Goal: Navigation & Orientation: Find specific page/section

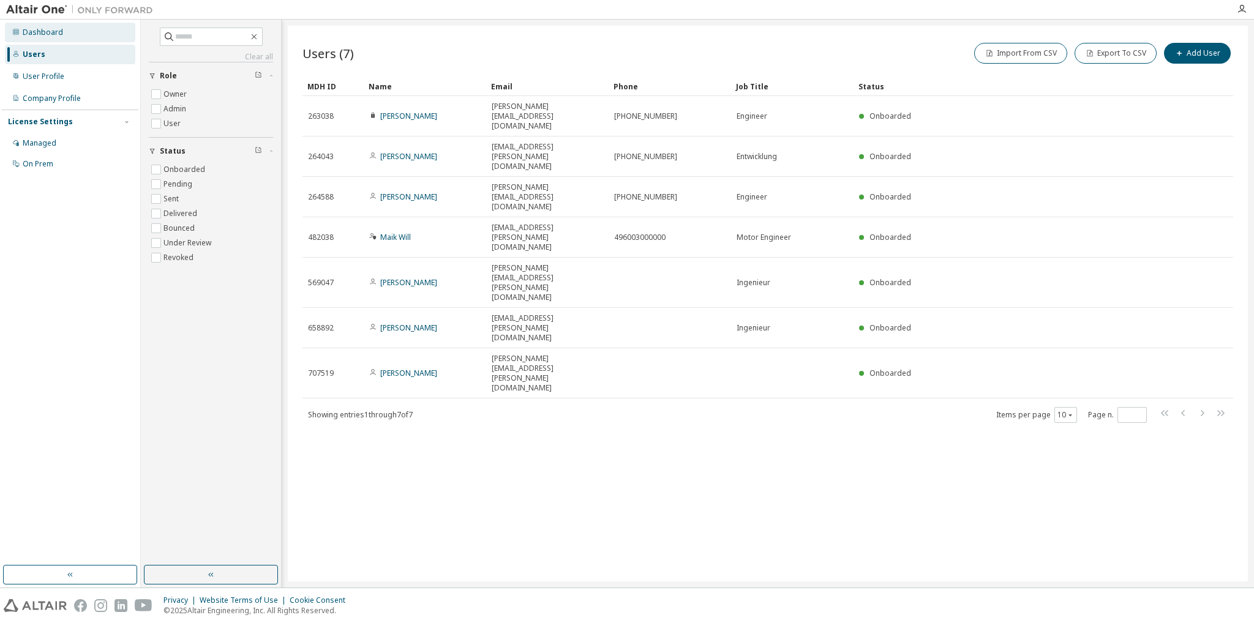
click at [47, 29] on div "Dashboard" at bounding box center [43, 33] width 40 height 10
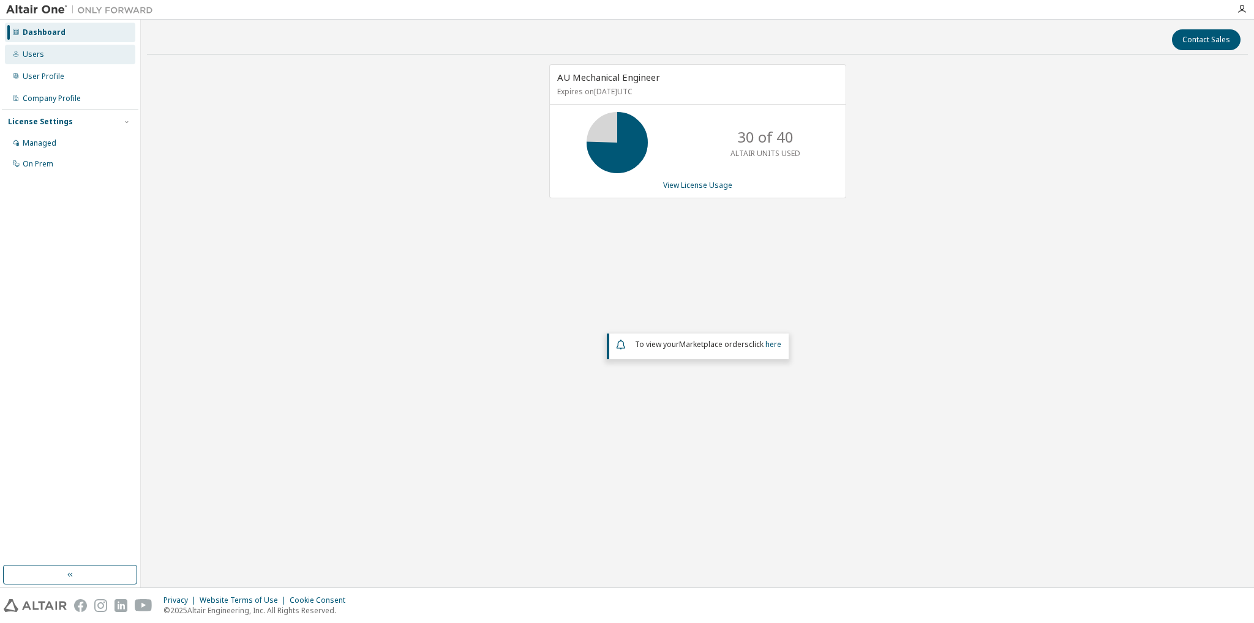
click at [44, 57] on div "Users" at bounding box center [70, 55] width 130 height 20
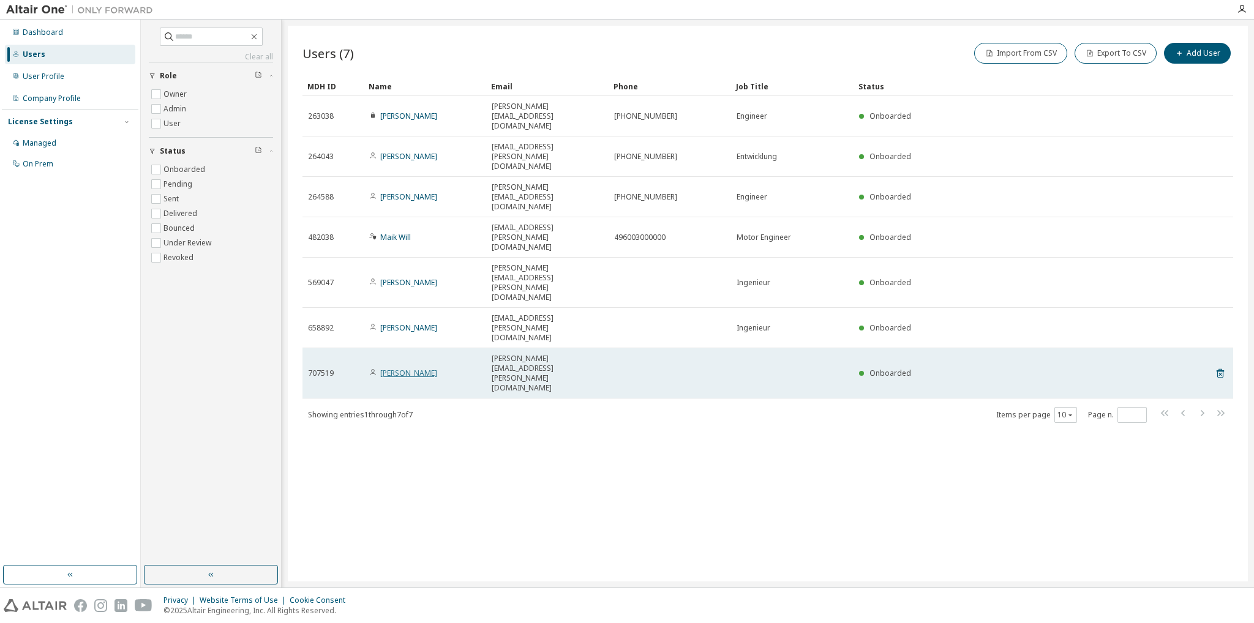
click at [437, 368] on link "[PERSON_NAME]" at bounding box center [408, 373] width 57 height 10
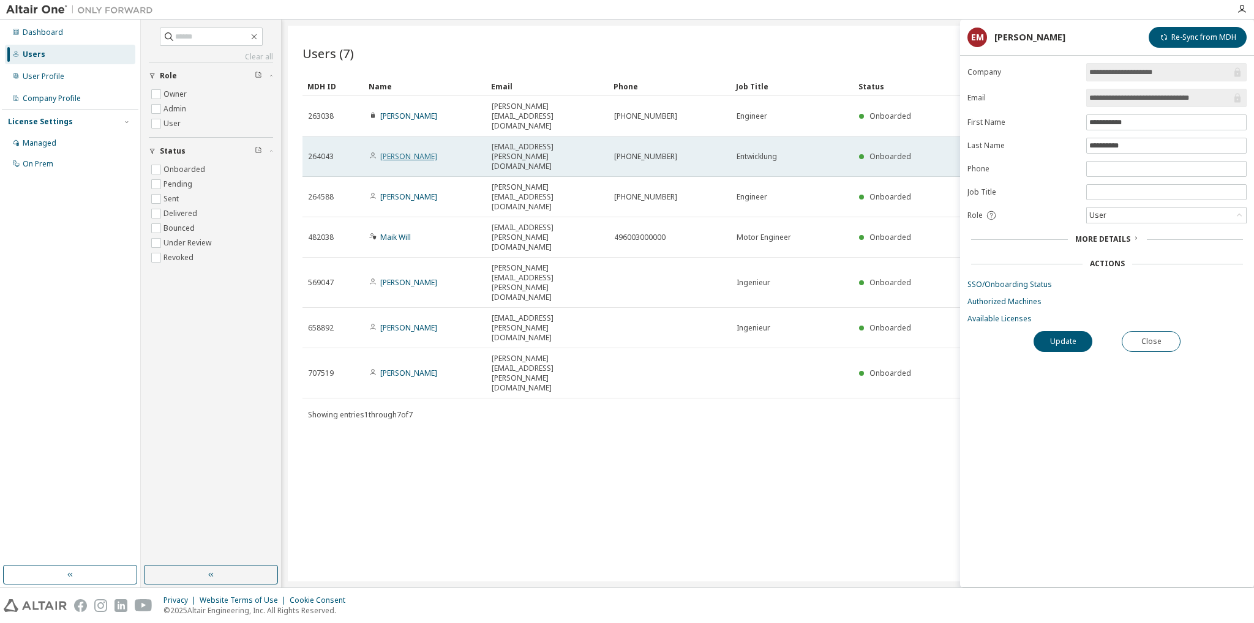
click at [399, 151] on link "[PERSON_NAME]" at bounding box center [408, 156] width 57 height 10
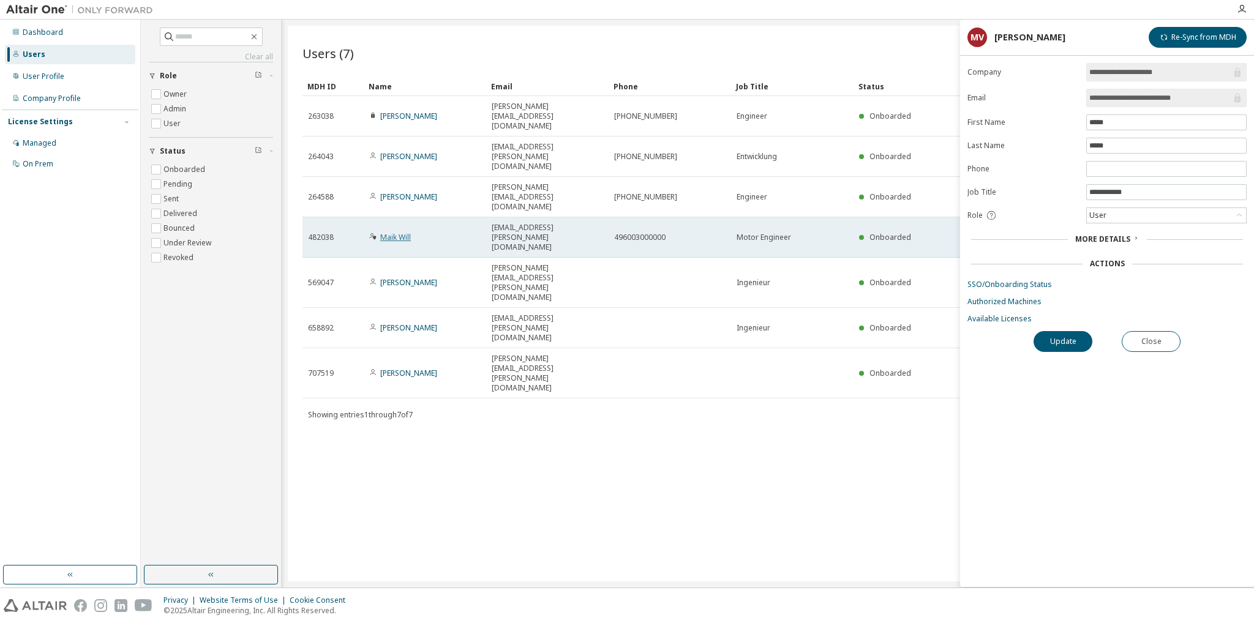
click at [409, 232] on link "Maik Will" at bounding box center [395, 237] width 31 height 10
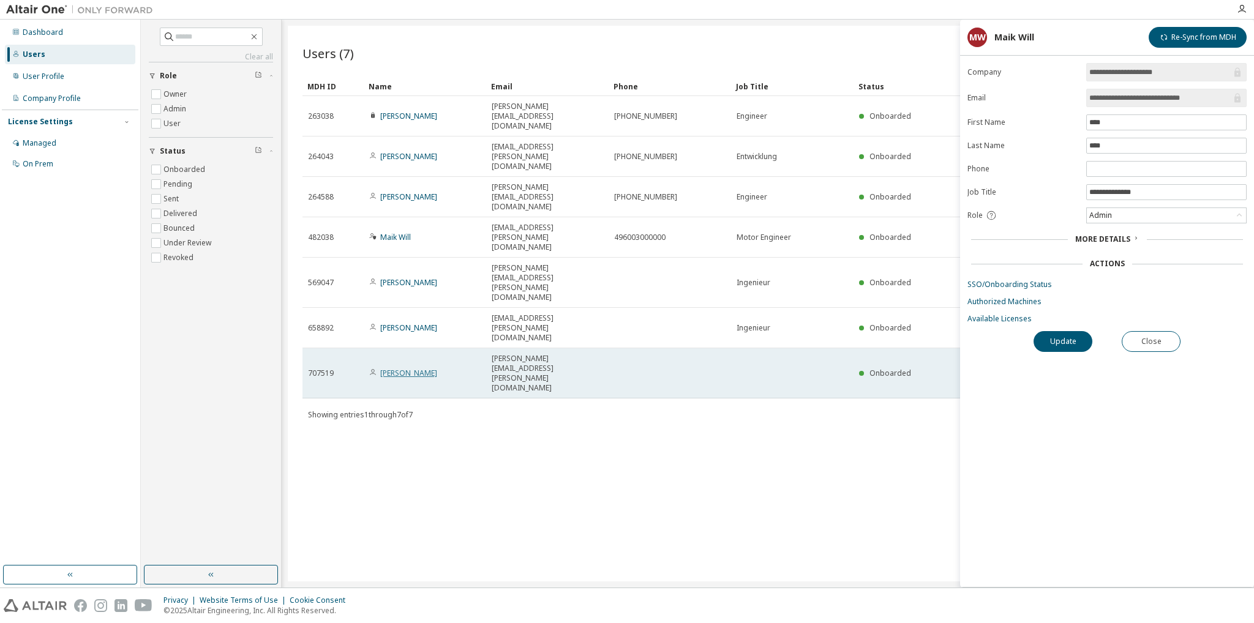
click at [399, 368] on link "[PERSON_NAME]" at bounding box center [408, 373] width 57 height 10
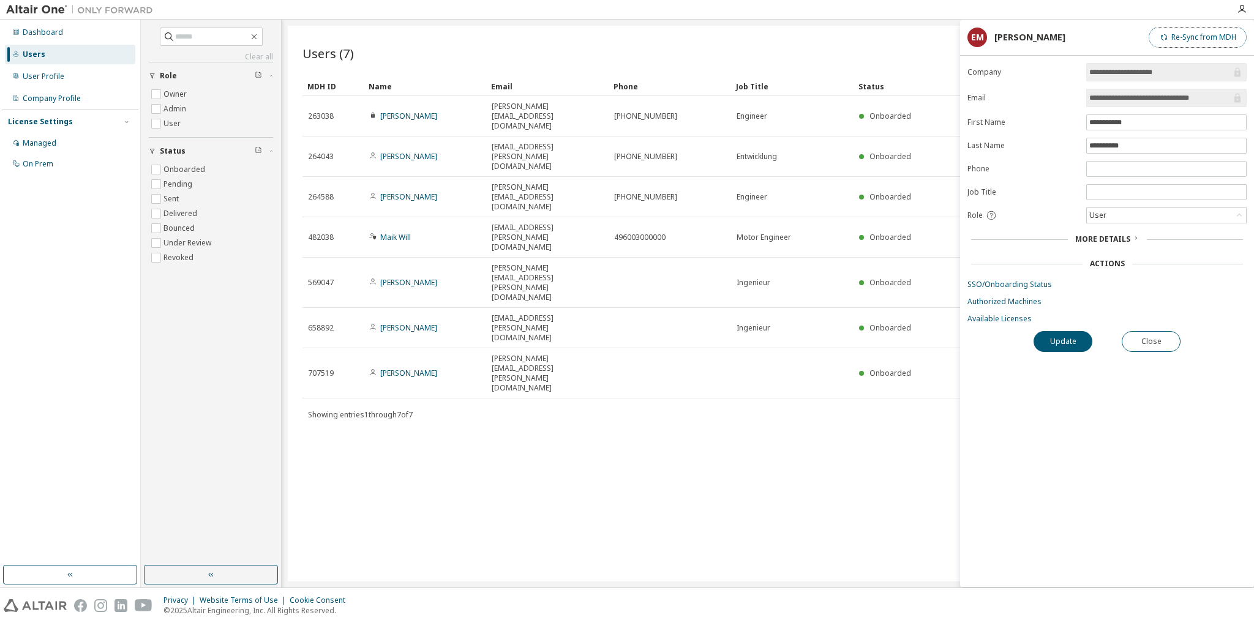
click at [1183, 39] on button "Re-Sync from MDH" at bounding box center [1197, 37] width 98 height 21
click at [1113, 238] on span "More Details" at bounding box center [1102, 239] width 55 height 10
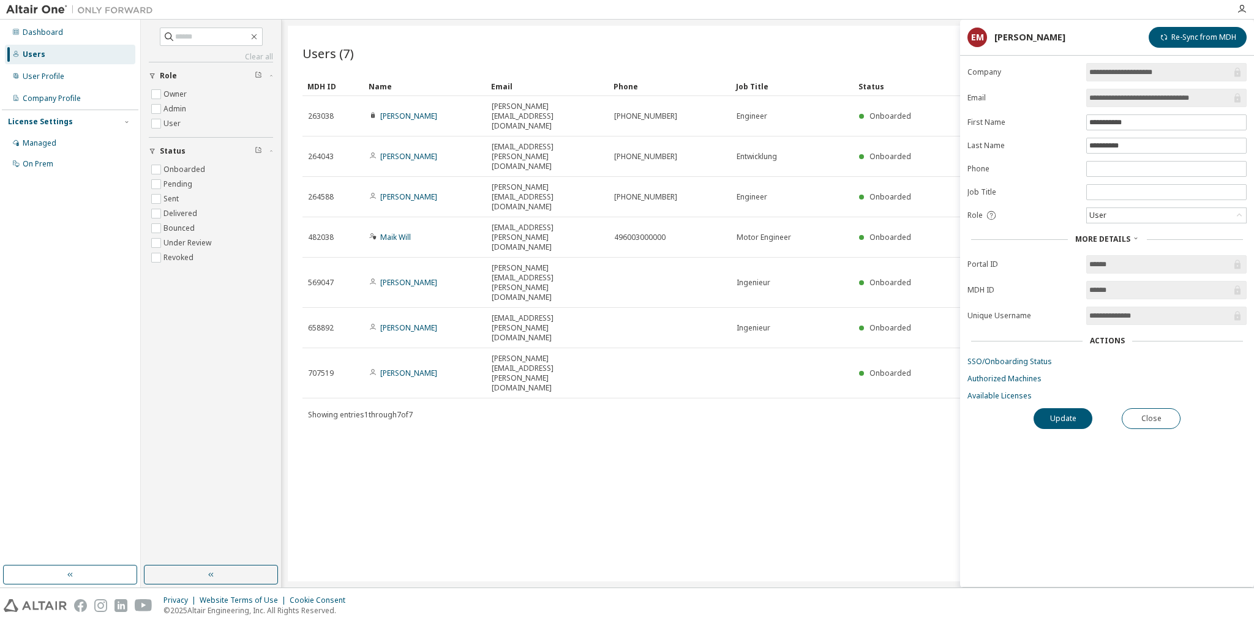
click at [1096, 315] on input "**********" at bounding box center [1160, 316] width 142 height 12
click at [34, 143] on div "Managed" at bounding box center [40, 143] width 34 height 10
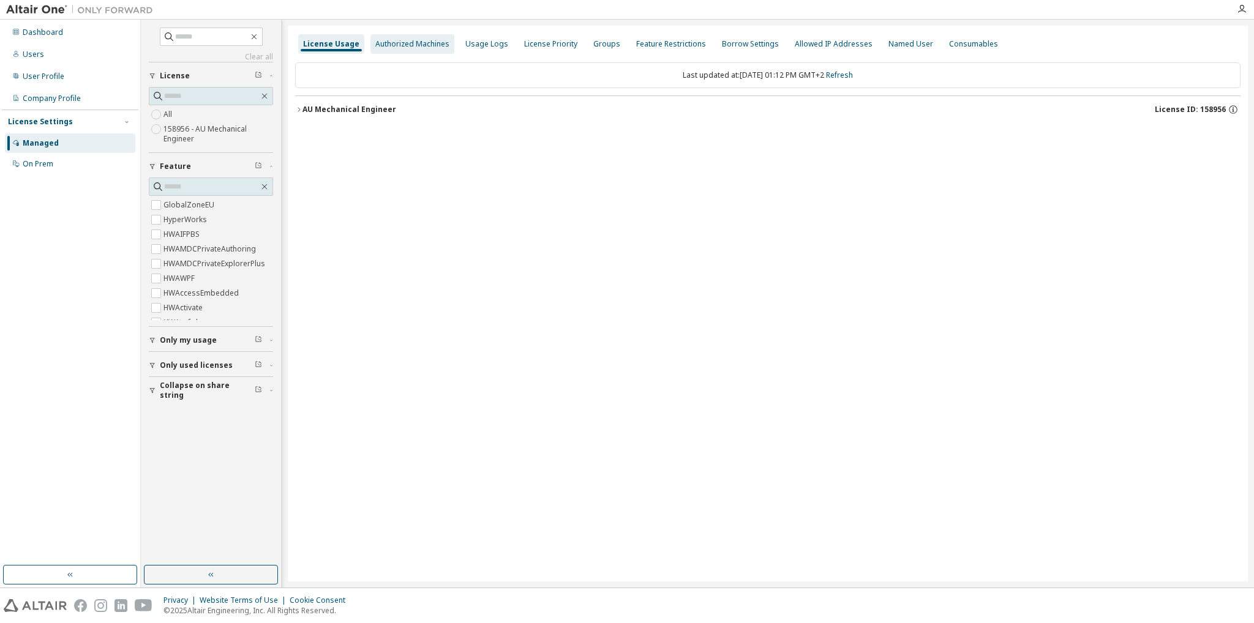
click at [389, 50] on div "Authorized Machines" at bounding box center [412, 44] width 84 height 20
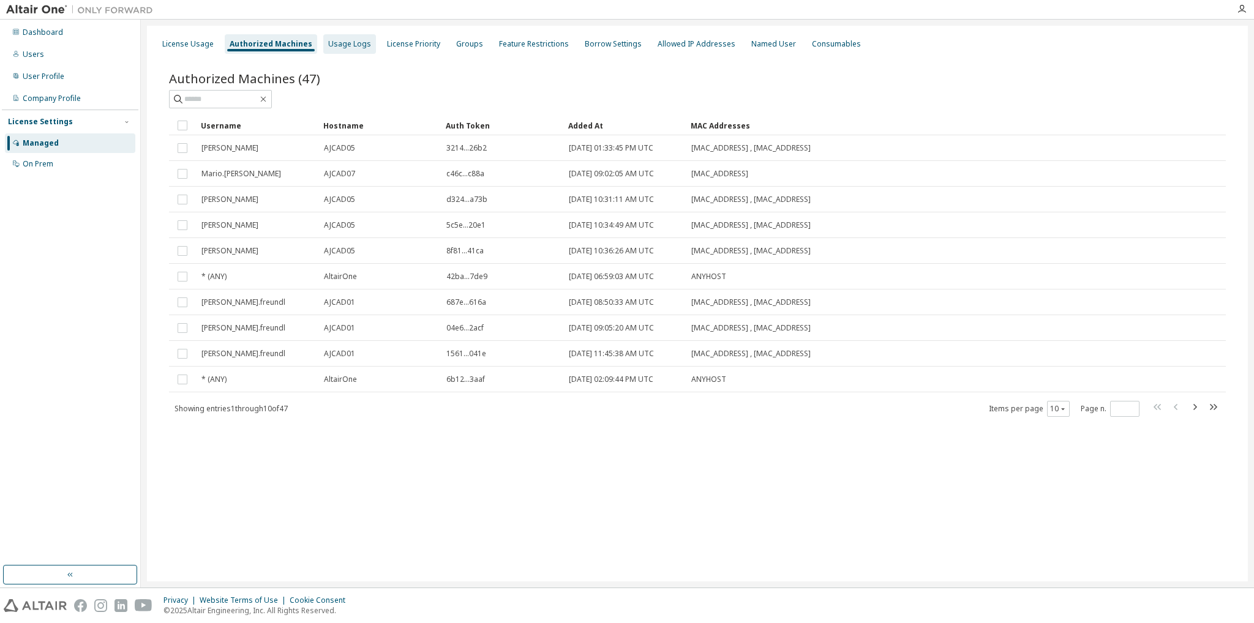
click at [333, 51] on div "Usage Logs" at bounding box center [349, 44] width 53 height 20
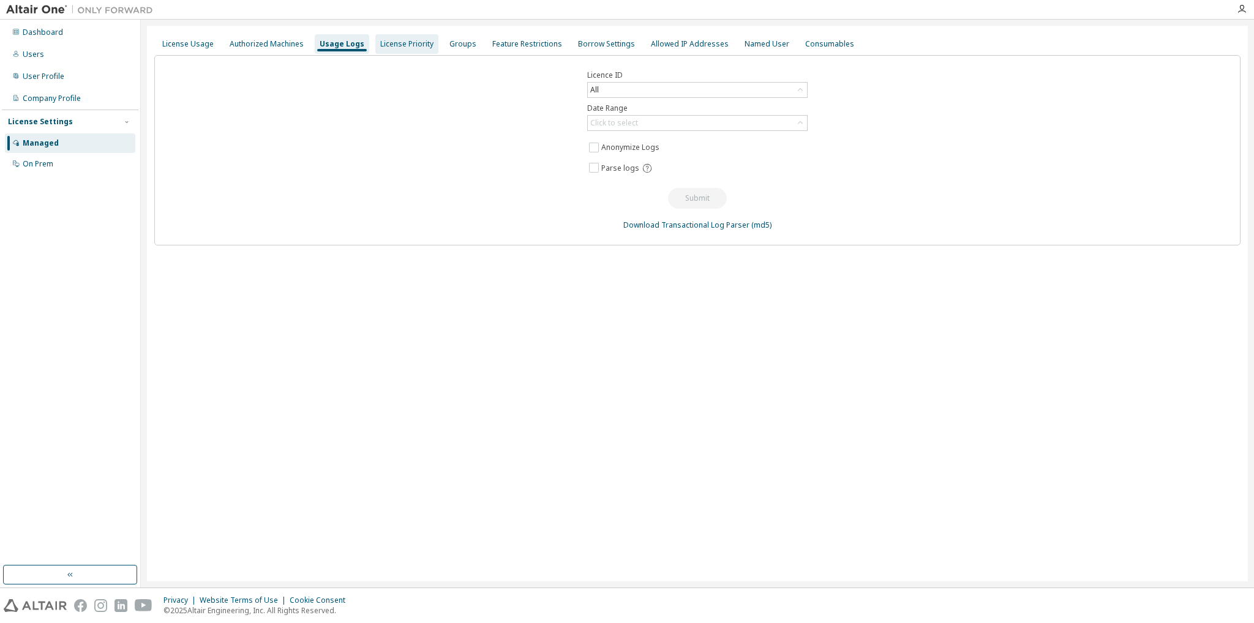
click at [395, 47] on div "License Priority" at bounding box center [406, 44] width 53 height 10
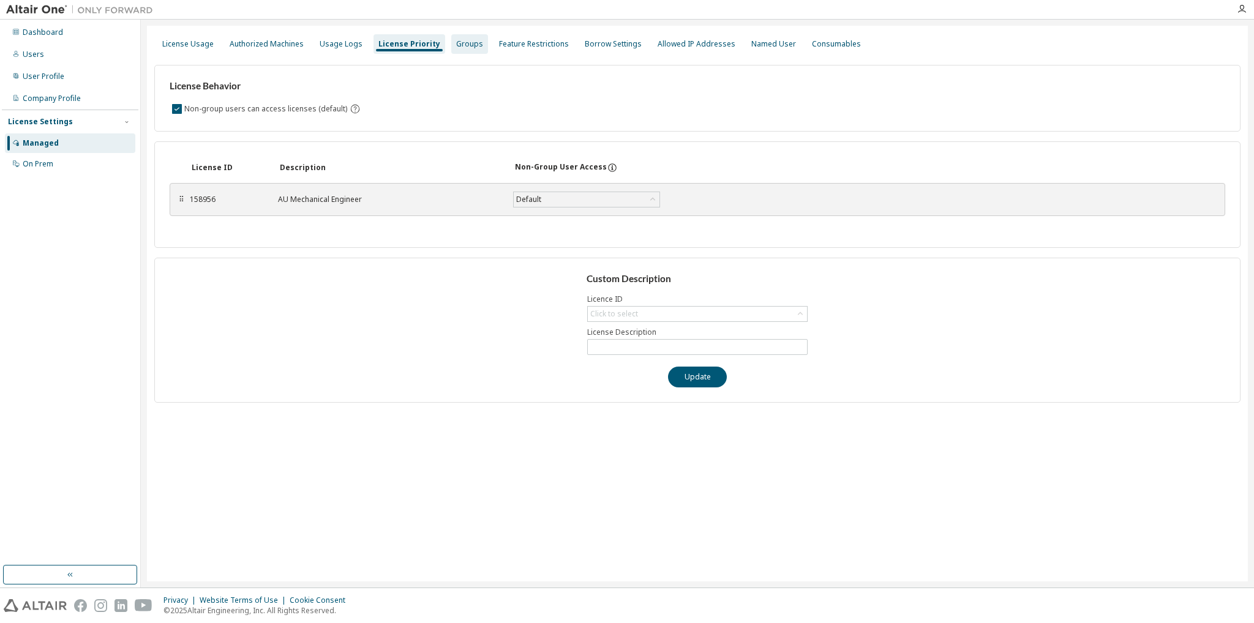
click at [456, 46] on div "Groups" at bounding box center [469, 44] width 27 height 10
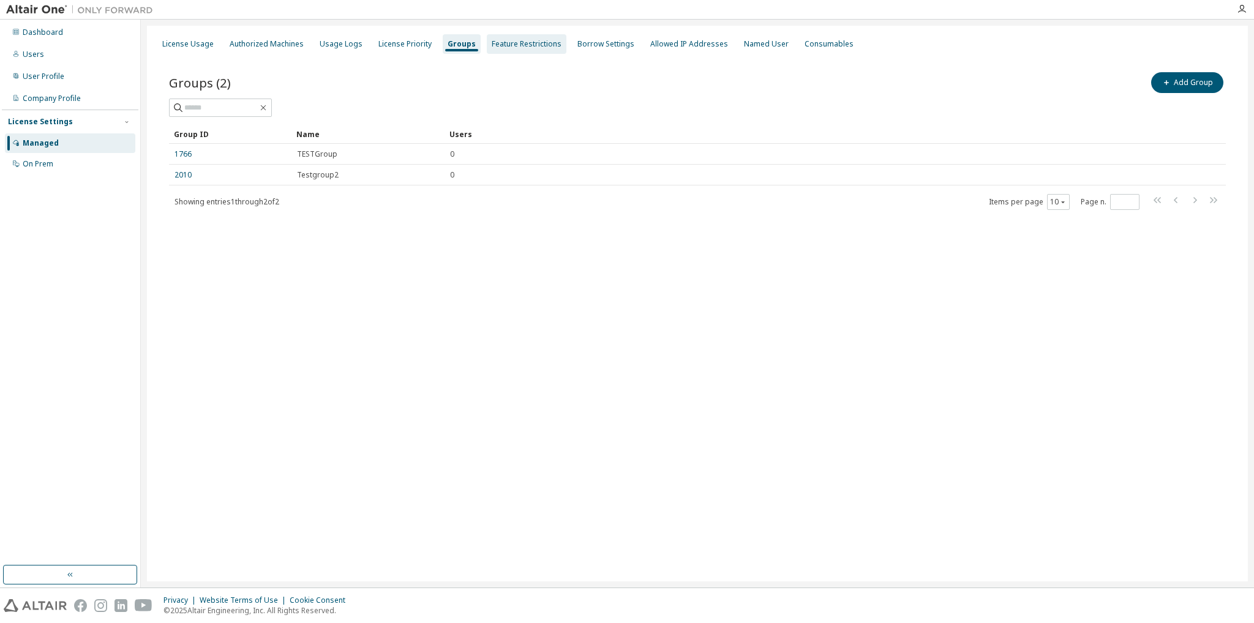
click at [510, 40] on div "Feature Restrictions" at bounding box center [526, 44] width 70 height 10
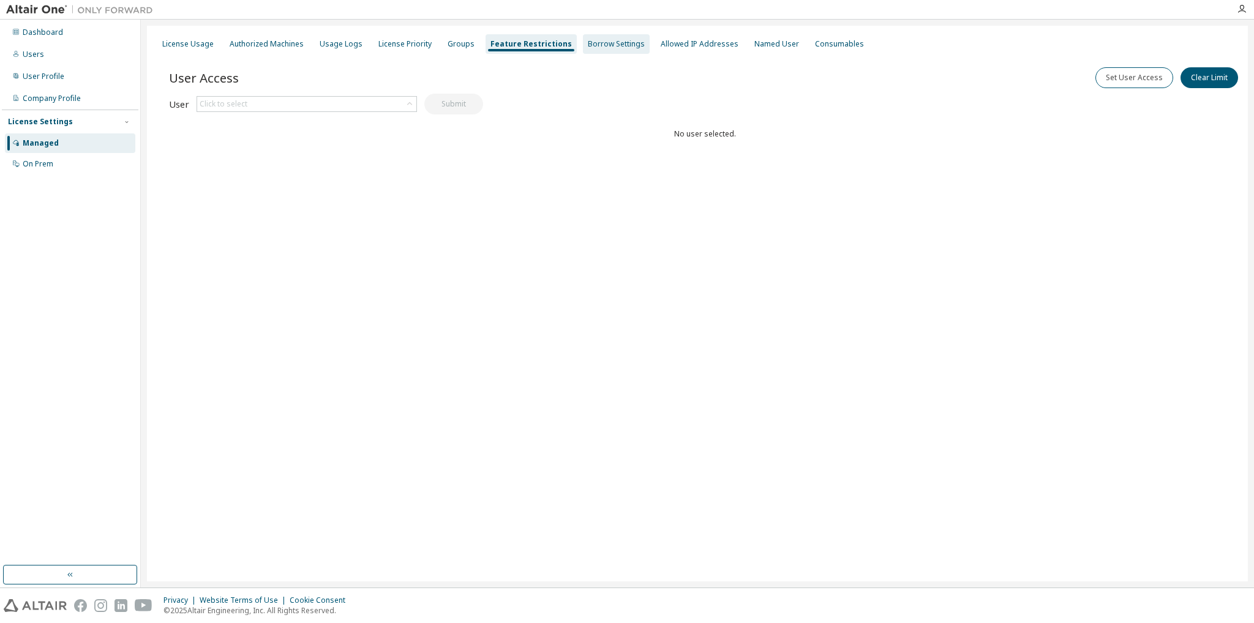
click at [603, 47] on div "Borrow Settings" at bounding box center [616, 44] width 57 height 10
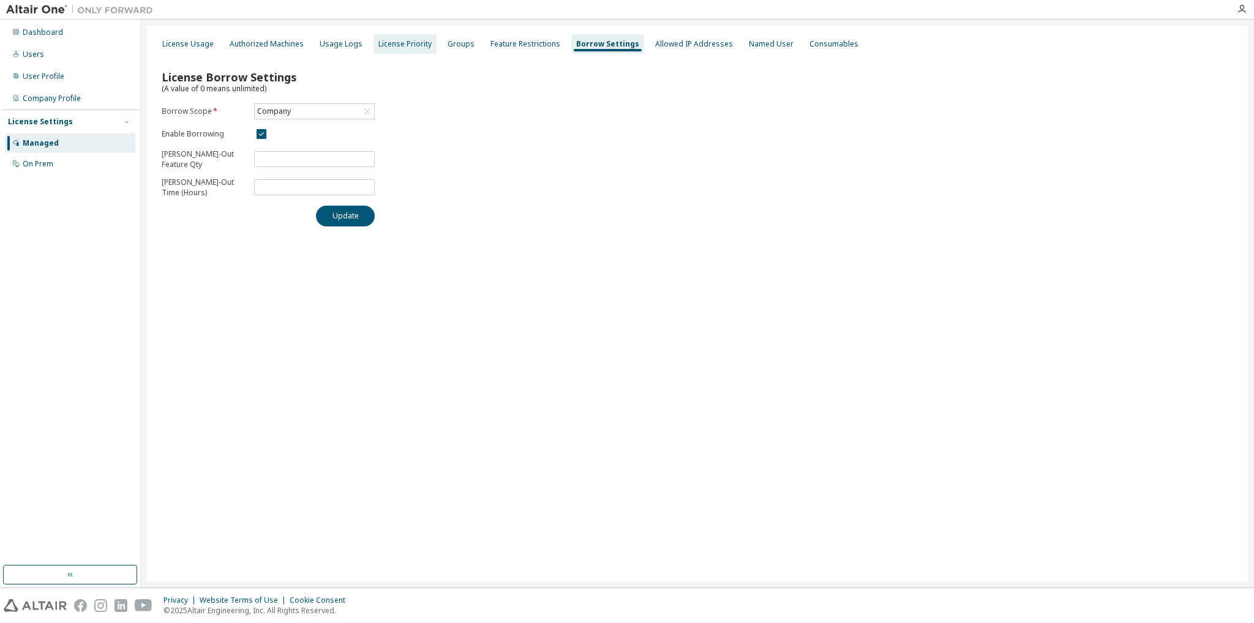
click at [398, 47] on div "License Priority" at bounding box center [404, 44] width 53 height 10
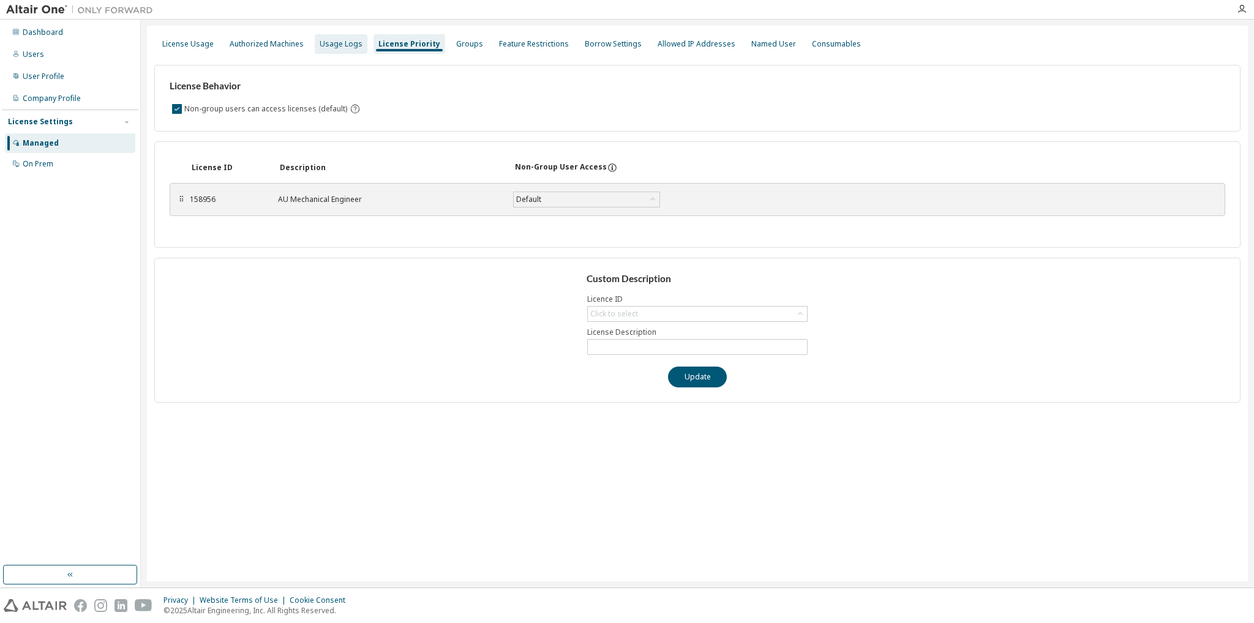
click at [322, 50] on div "Usage Logs" at bounding box center [341, 44] width 53 height 20
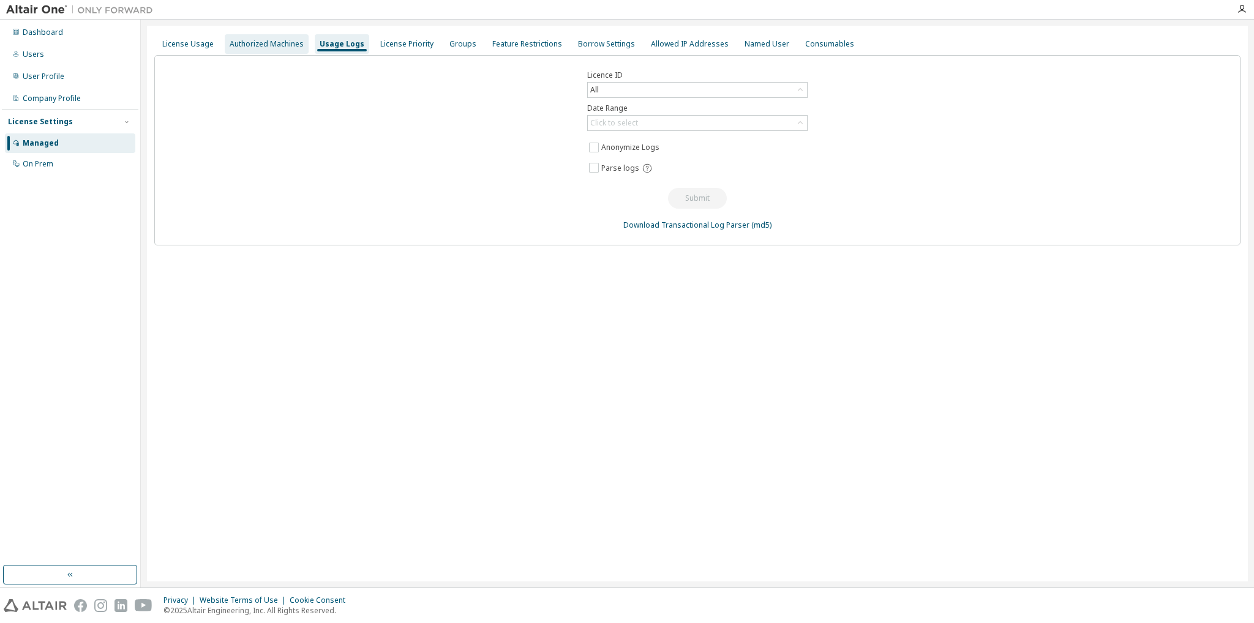
click at [251, 50] on div "Authorized Machines" at bounding box center [267, 44] width 84 height 20
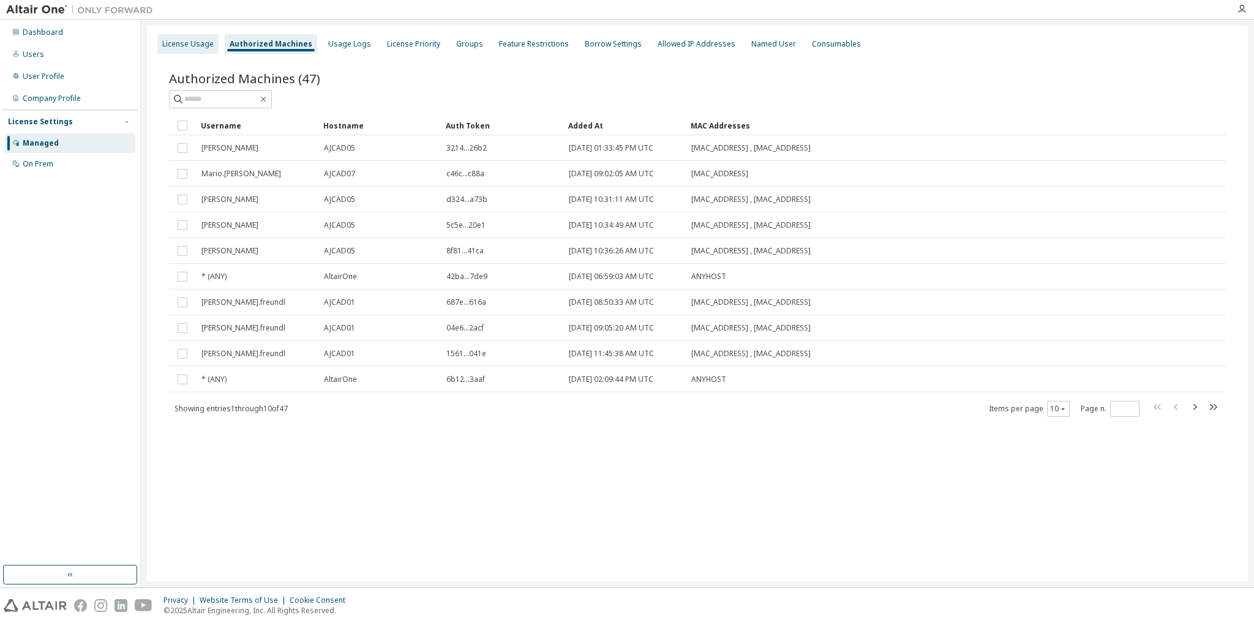
click at [186, 36] on div "License Usage" at bounding box center [187, 44] width 61 height 20
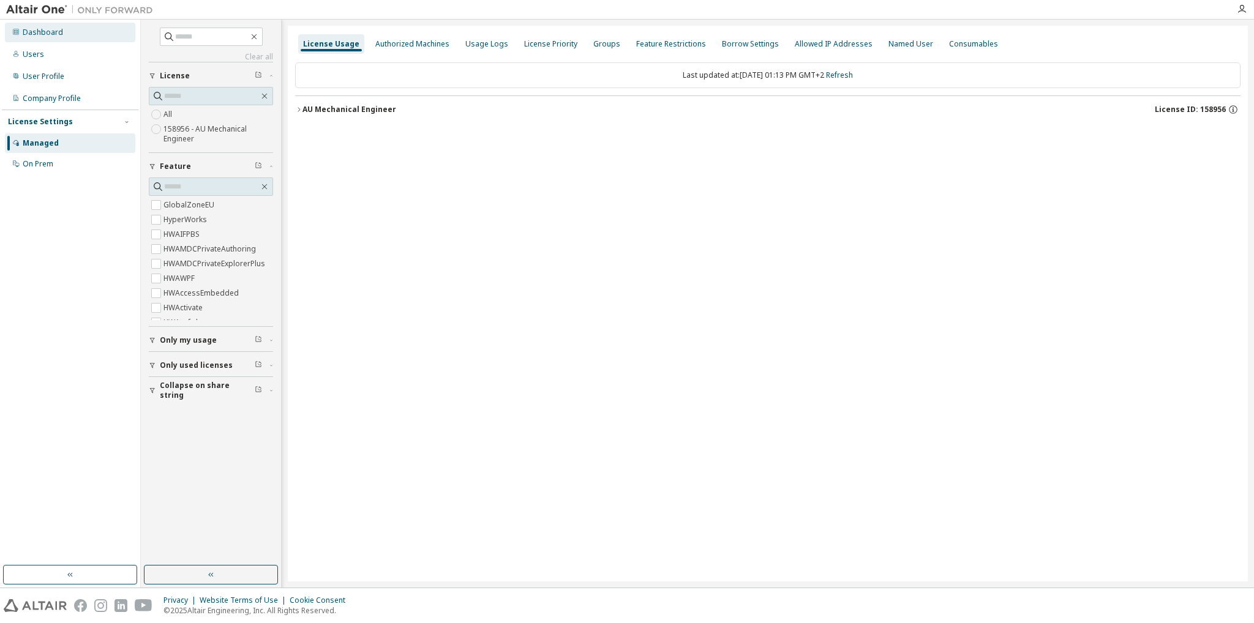
click at [34, 40] on div "Dashboard" at bounding box center [70, 33] width 130 height 20
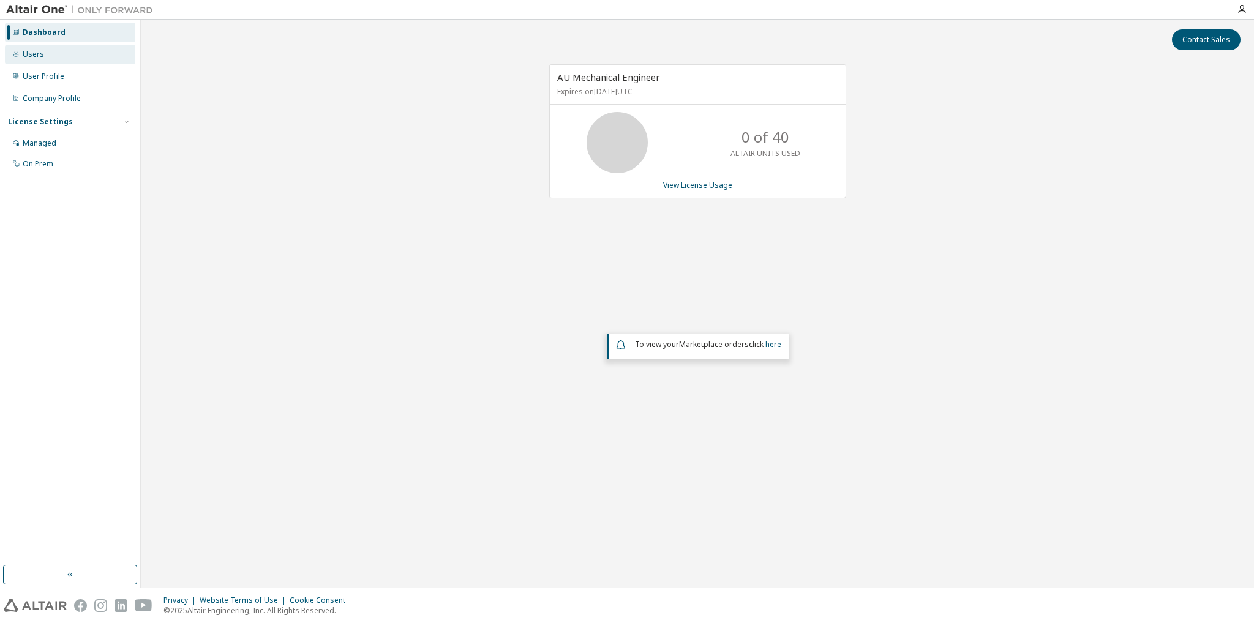
click at [43, 63] on div "Users" at bounding box center [70, 55] width 130 height 20
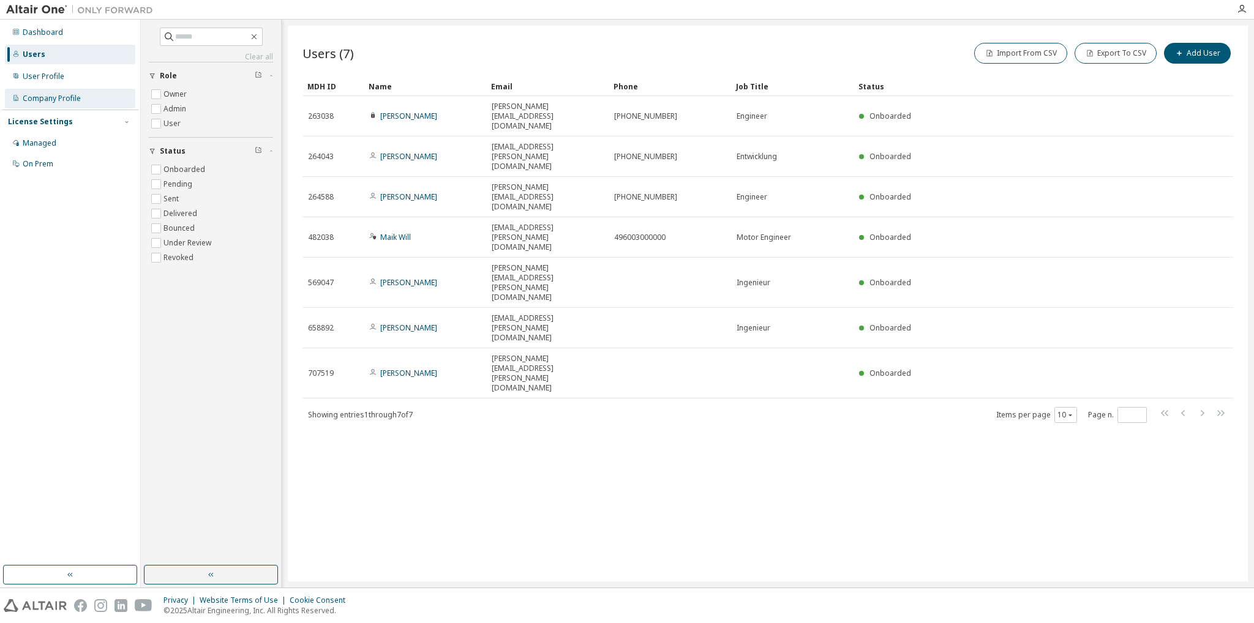
click at [61, 95] on div "Company Profile" at bounding box center [52, 99] width 58 height 10
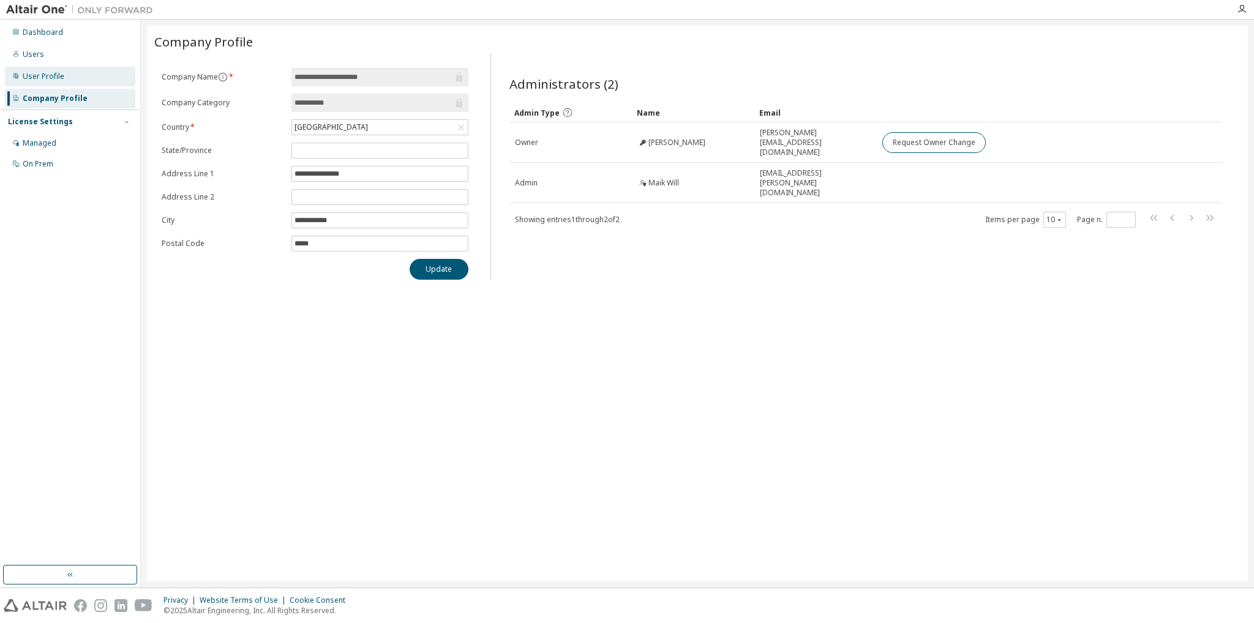
click at [59, 77] on div "User Profile" at bounding box center [44, 77] width 42 height 10
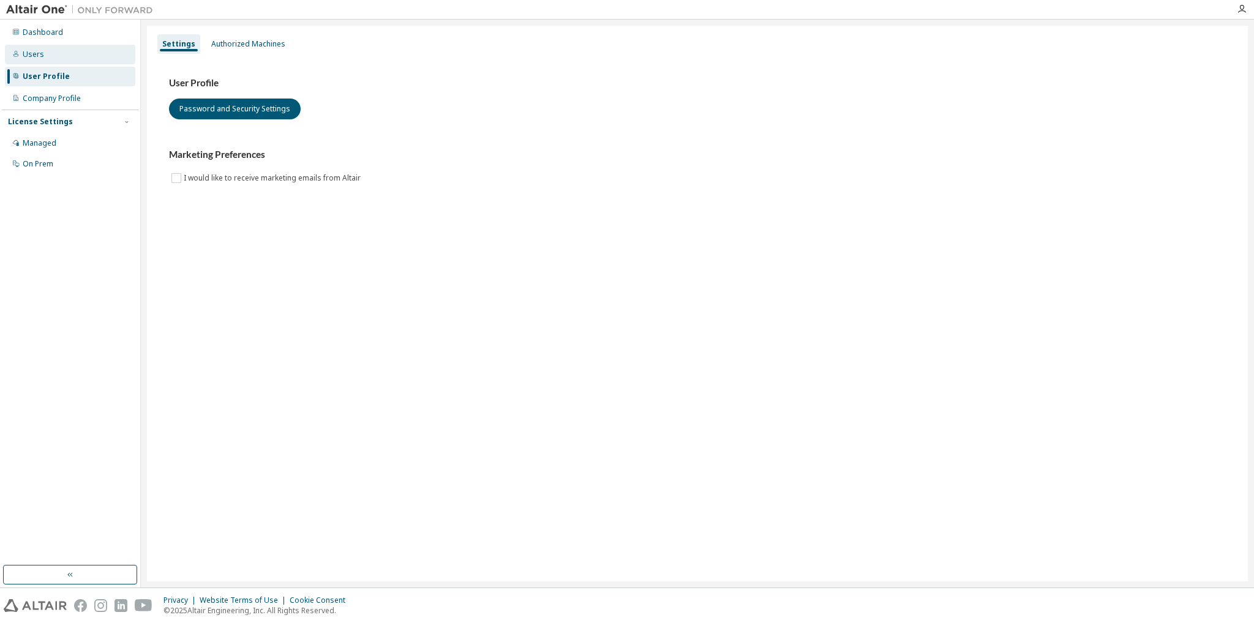
click at [66, 53] on div "Users" at bounding box center [70, 55] width 130 height 20
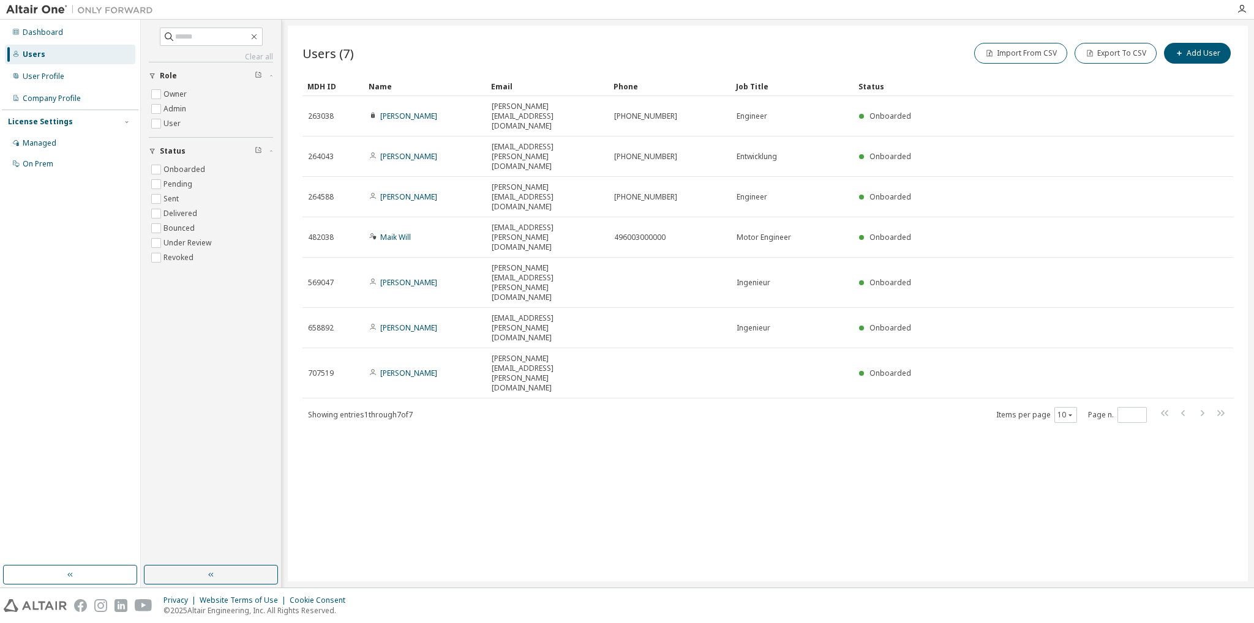
click at [47, 12] on img at bounding box center [82, 10] width 153 height 12
click at [33, 8] on img at bounding box center [82, 10] width 153 height 12
click at [109, 13] on img at bounding box center [82, 10] width 153 height 12
click at [58, 37] on div "Dashboard" at bounding box center [43, 33] width 40 height 10
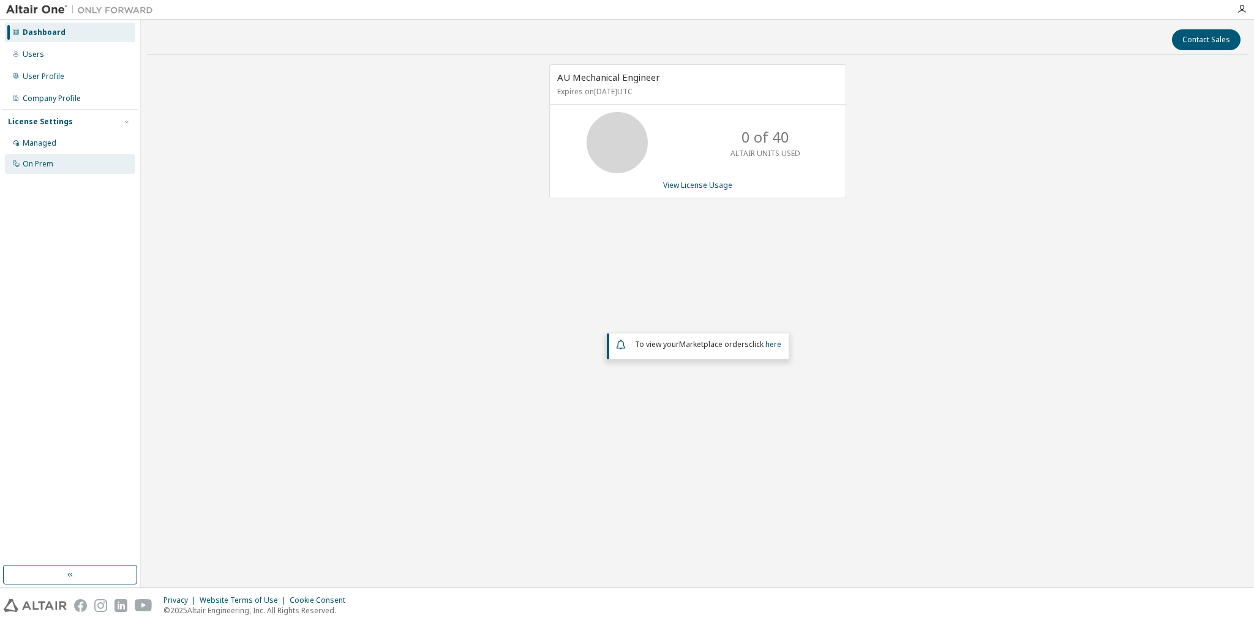
click at [50, 163] on div "On Prem" at bounding box center [38, 164] width 31 height 10
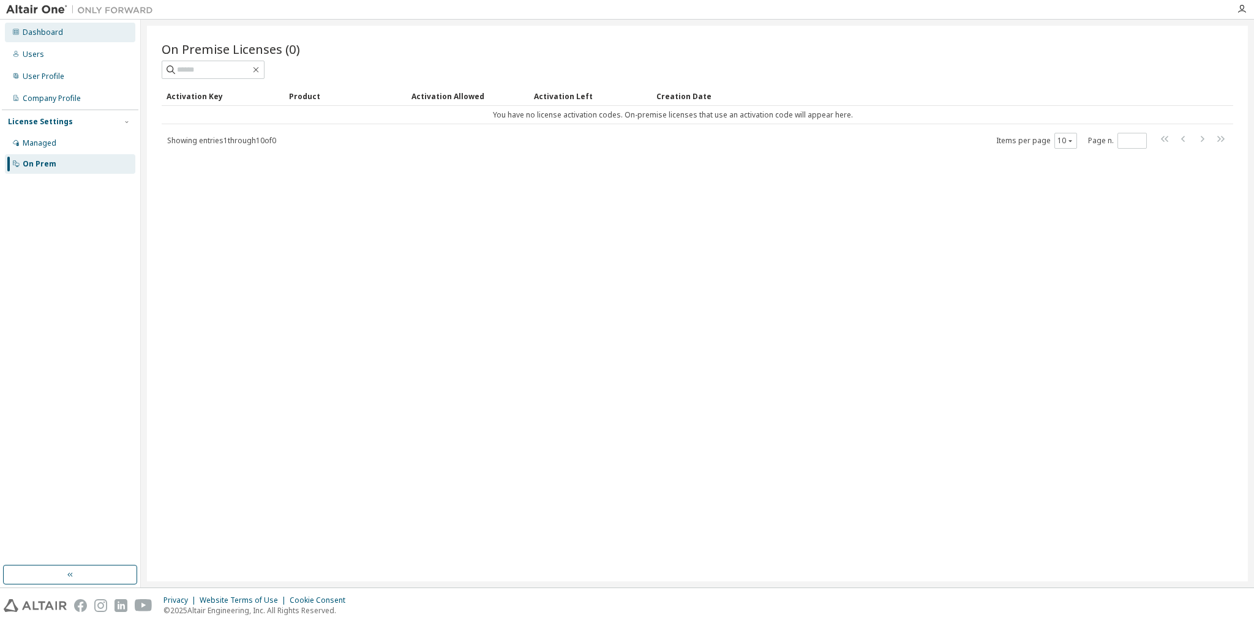
click at [46, 40] on div "Dashboard" at bounding box center [70, 33] width 130 height 20
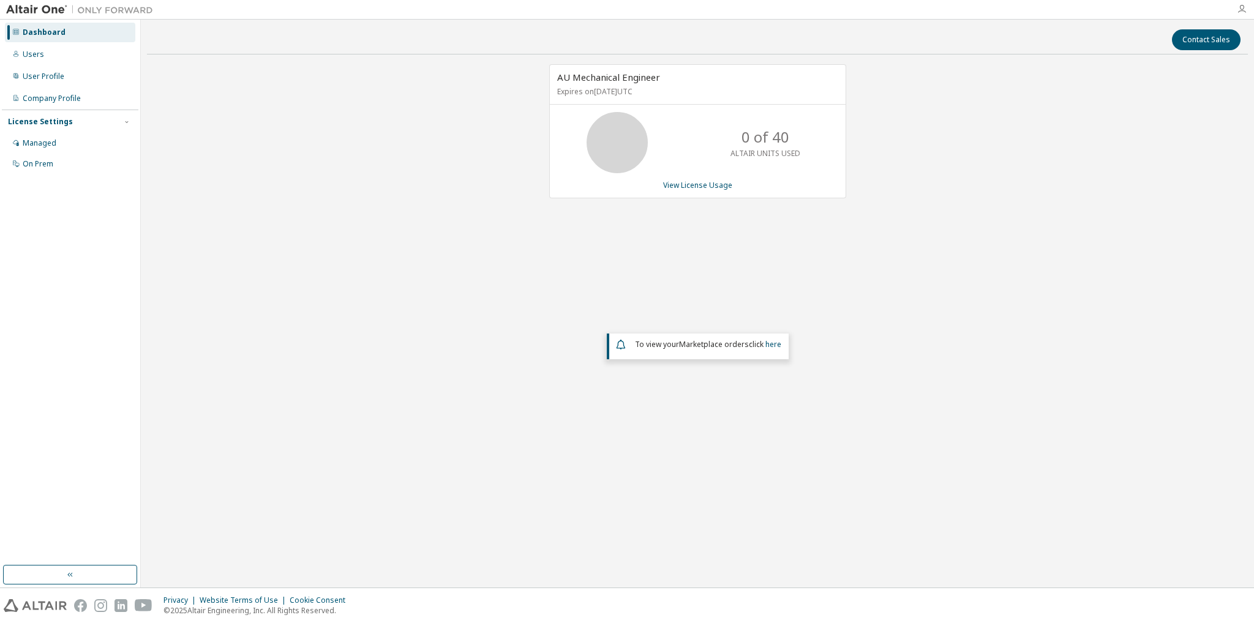
click at [1237, 7] on icon "button" at bounding box center [1241, 9] width 10 height 10
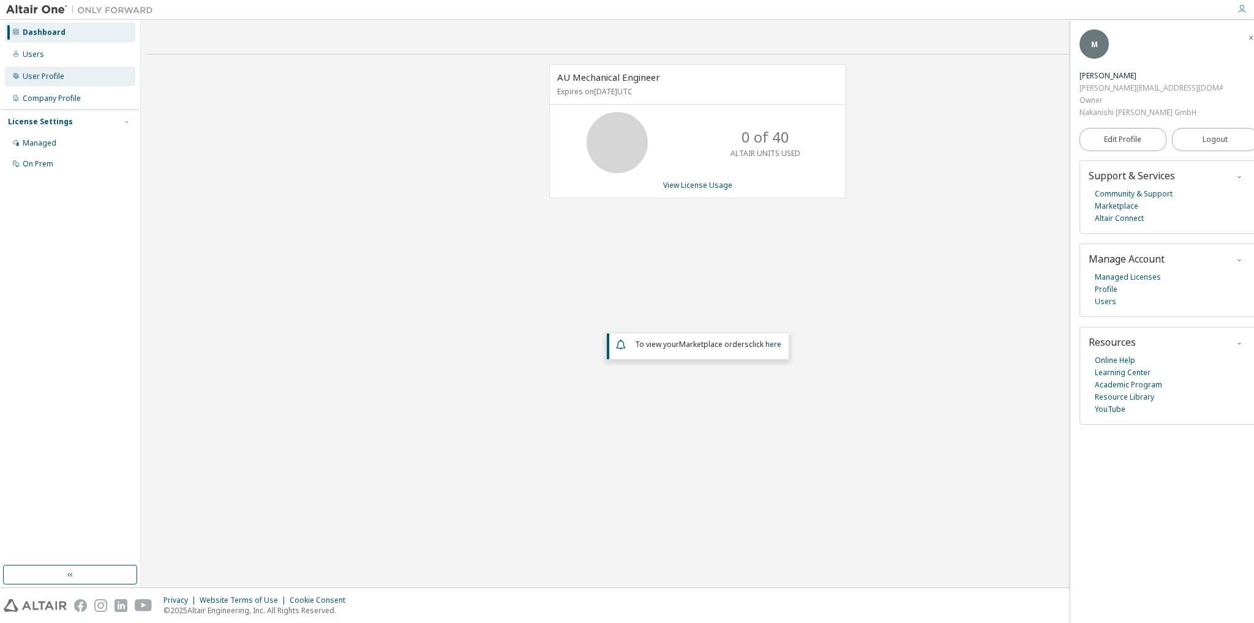
click at [64, 81] on div "User Profile" at bounding box center [70, 77] width 130 height 20
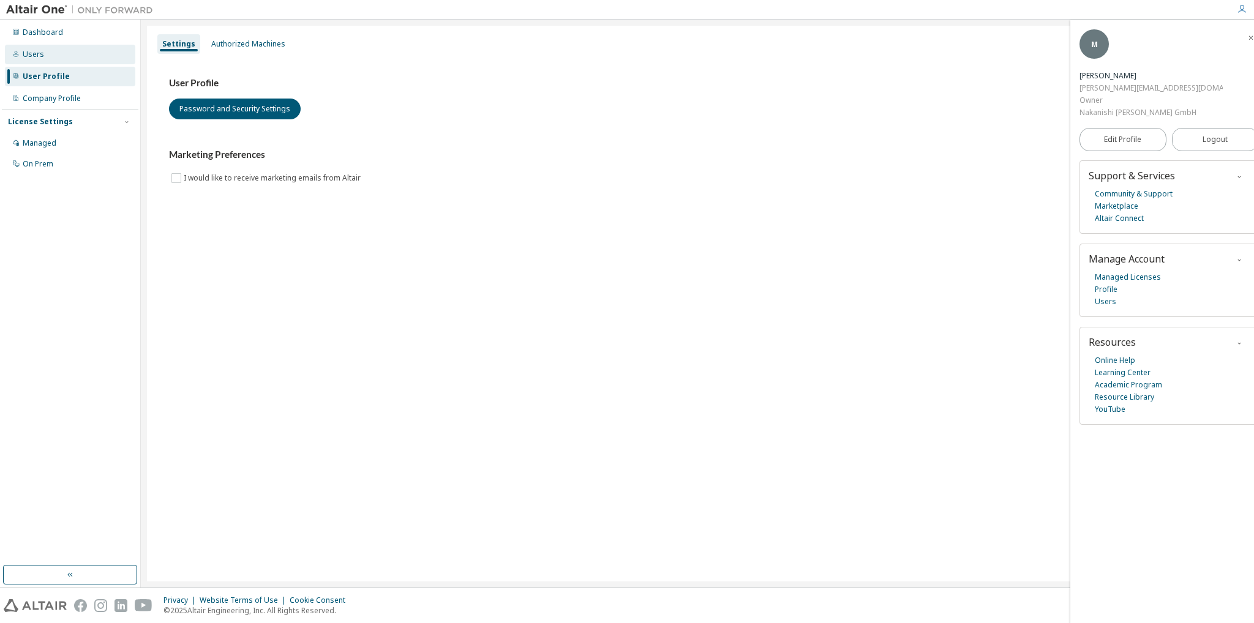
click at [43, 54] on div "Users" at bounding box center [70, 55] width 130 height 20
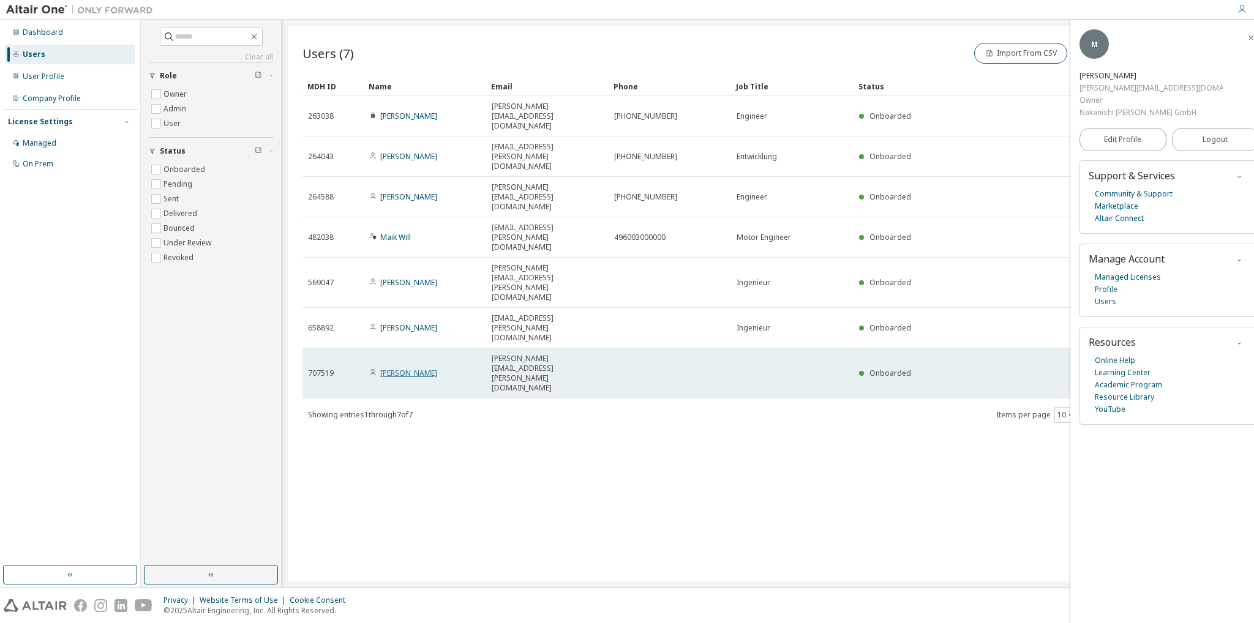
click at [427, 368] on link "[PERSON_NAME]" at bounding box center [408, 373] width 57 height 10
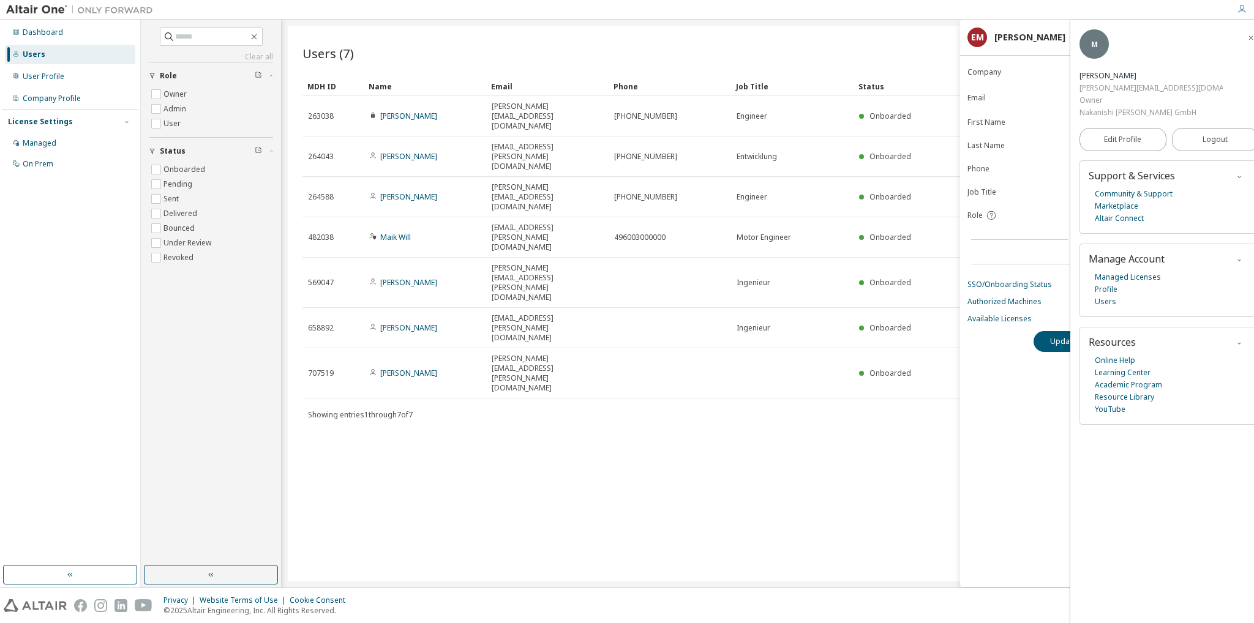
click at [1247, 36] on icon "button" at bounding box center [1250, 37] width 7 height 7
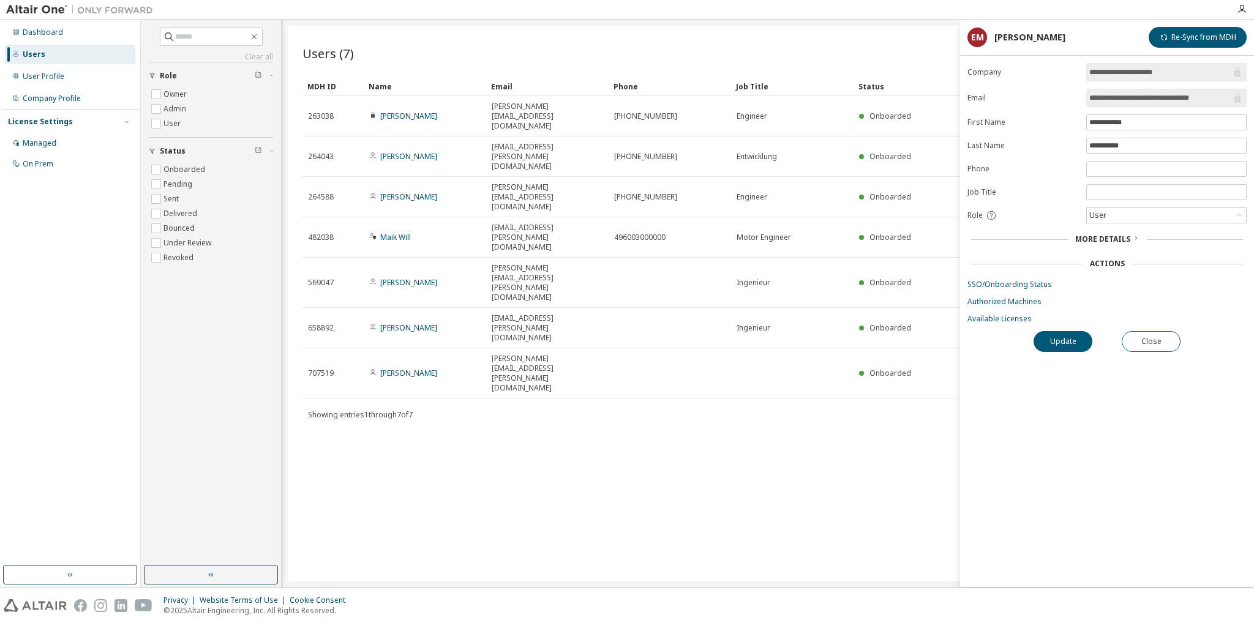
click at [1095, 236] on span "More Details" at bounding box center [1102, 239] width 55 height 10
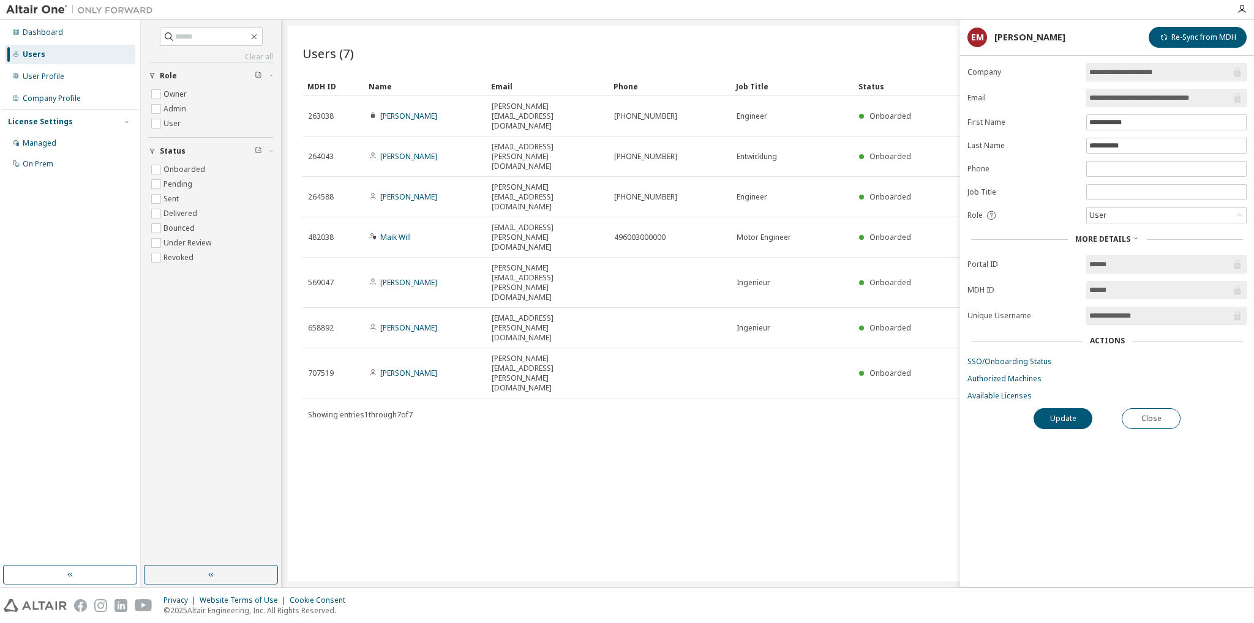
drag, startPoint x: 1163, startPoint y: 315, endPoint x: 1063, endPoint y: 318, distance: 99.8
click at [1063, 318] on form "**********" at bounding box center [1106, 232] width 279 height 338
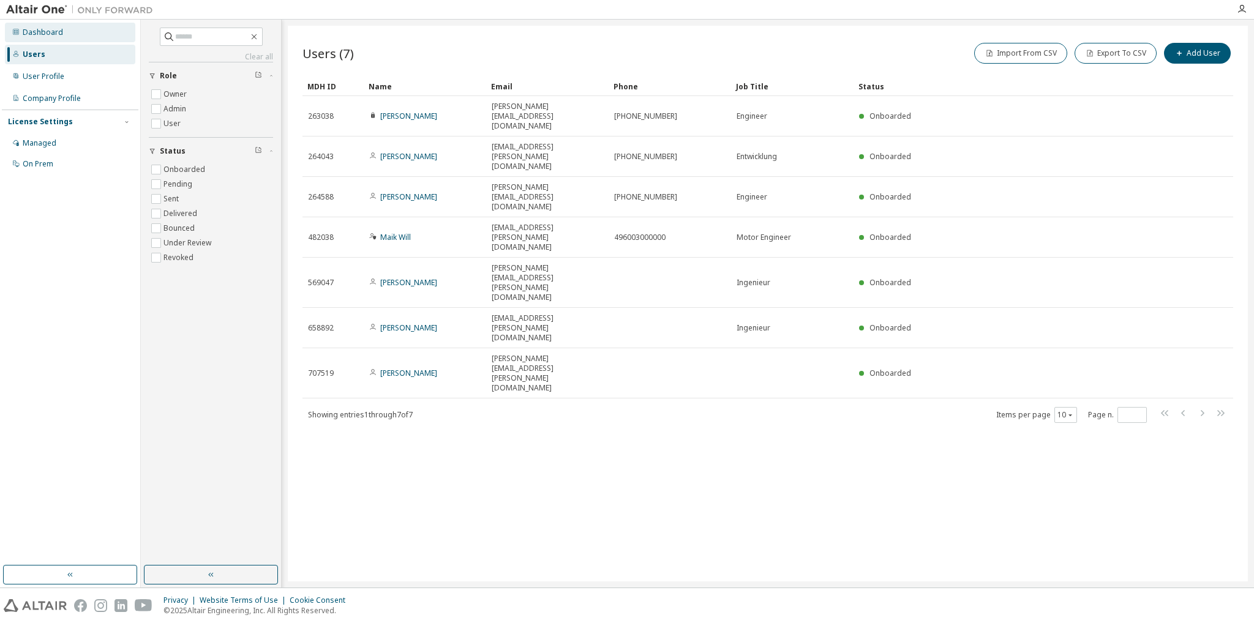
click at [34, 32] on div "Dashboard" at bounding box center [43, 33] width 40 height 10
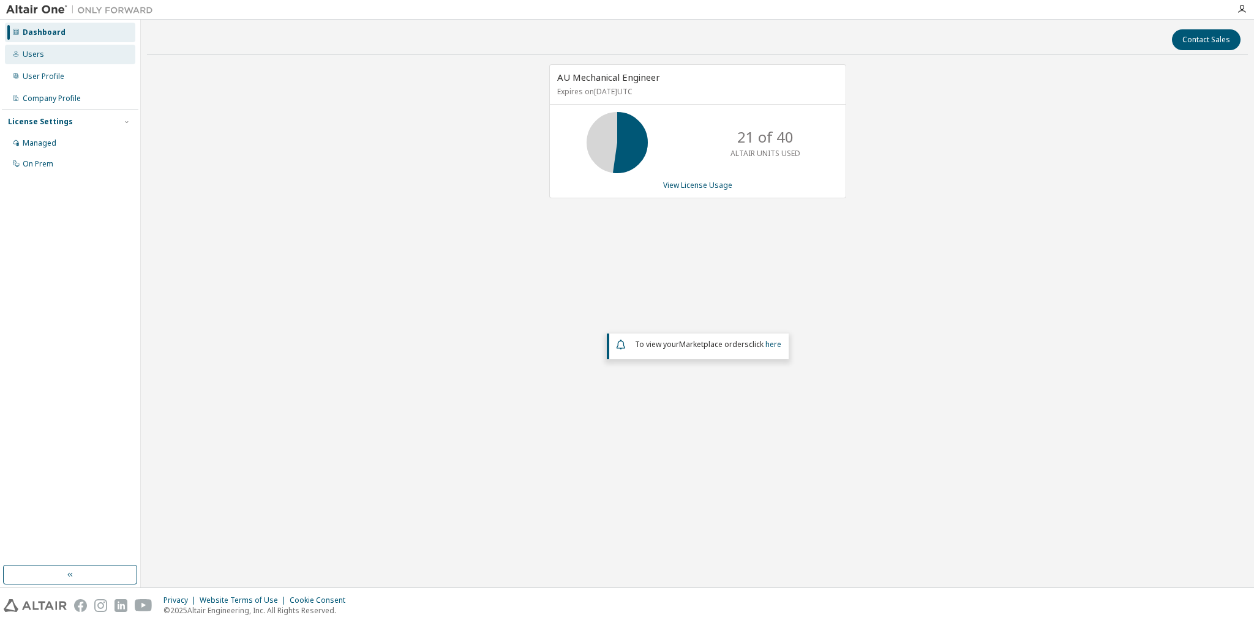
click at [50, 49] on div "Users" at bounding box center [70, 55] width 130 height 20
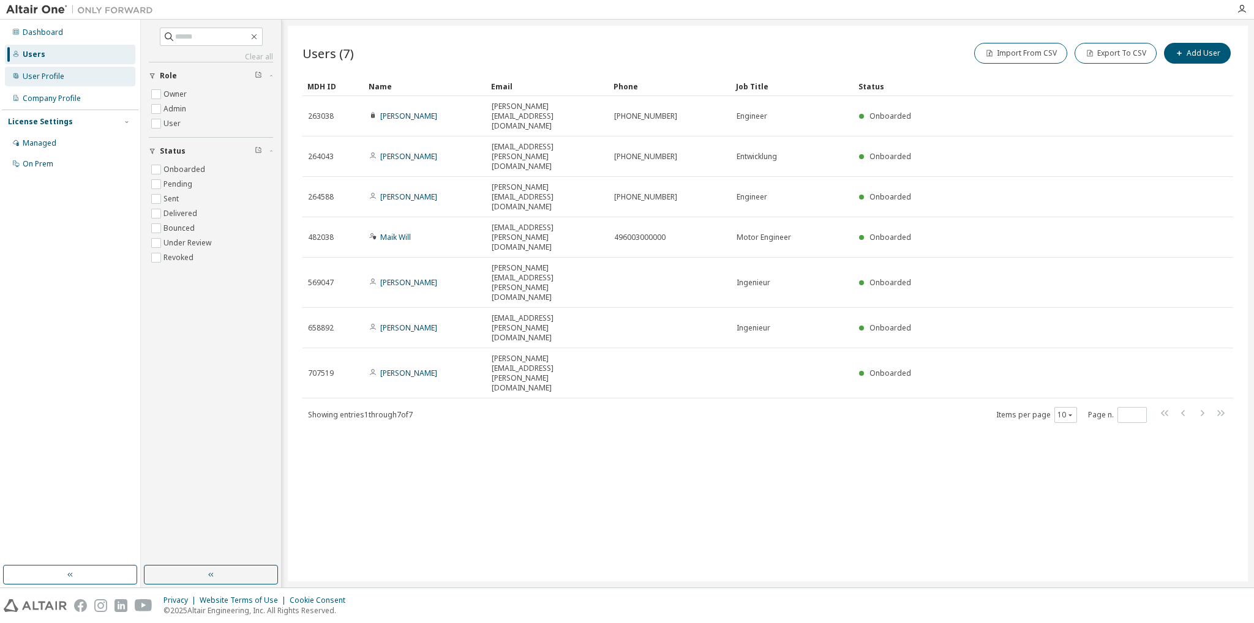
click at [51, 72] on div "User Profile" at bounding box center [44, 77] width 42 height 10
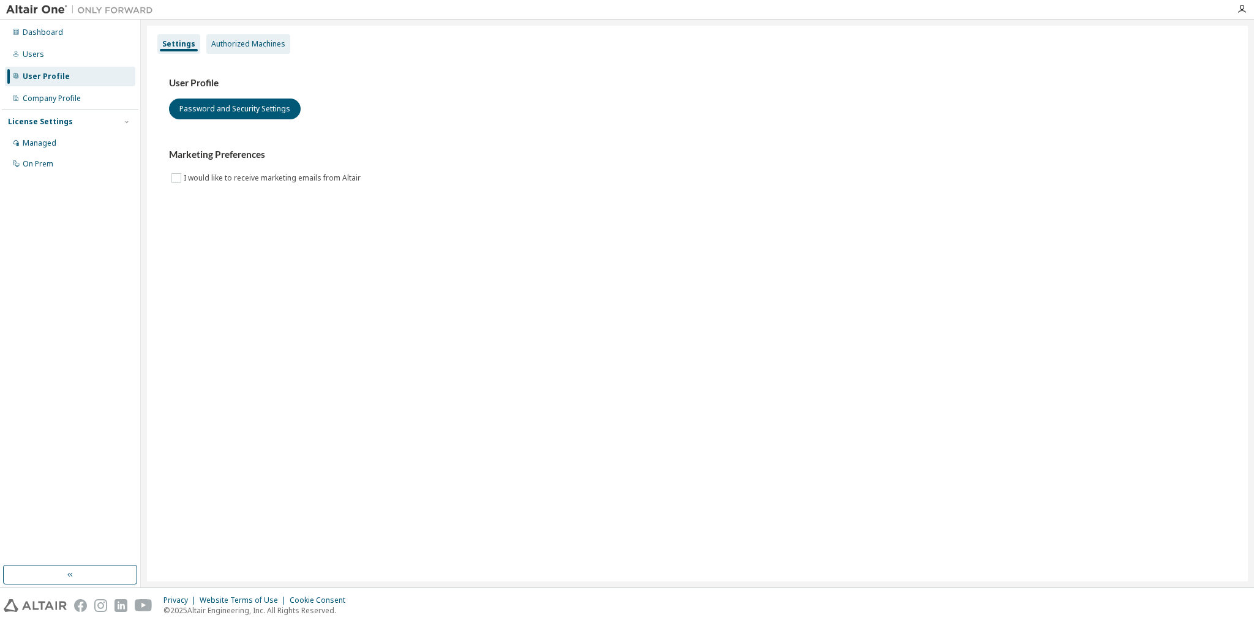
click at [240, 41] on div "Authorized Machines" at bounding box center [248, 44] width 74 height 10
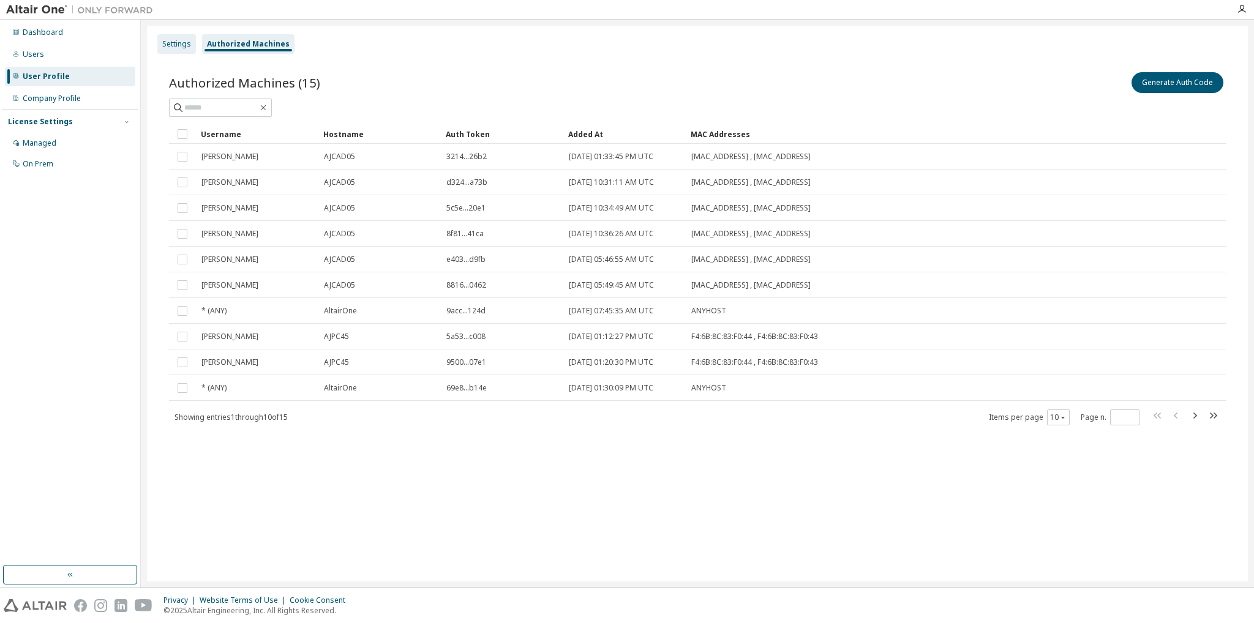
click at [176, 44] on div "Settings" at bounding box center [176, 44] width 29 height 10
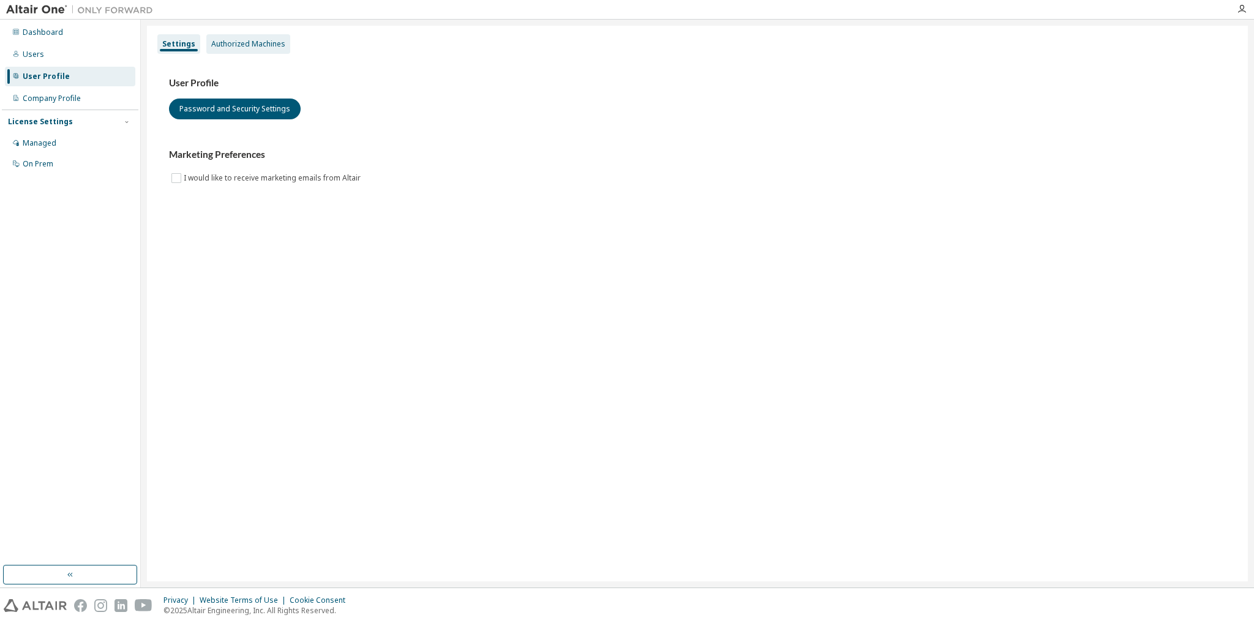
click at [228, 45] on div "Authorized Machines" at bounding box center [248, 44] width 74 height 10
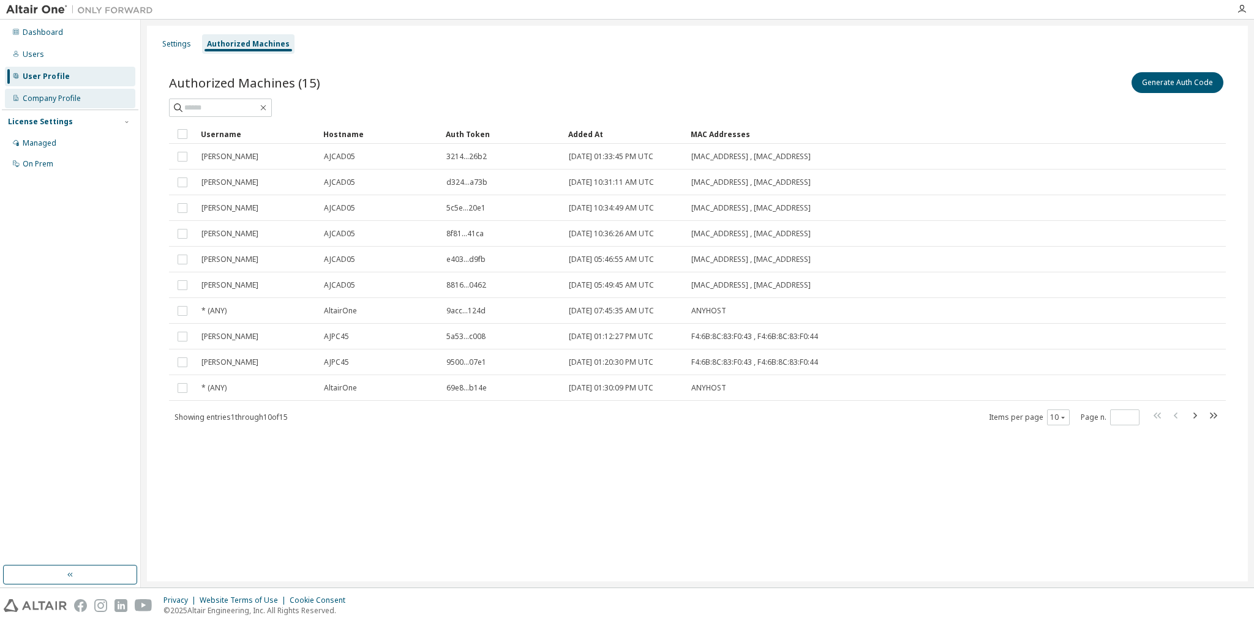
click at [75, 97] on div "Company Profile" at bounding box center [52, 99] width 58 height 10
